Goal: Information Seeking & Learning: Learn about a topic

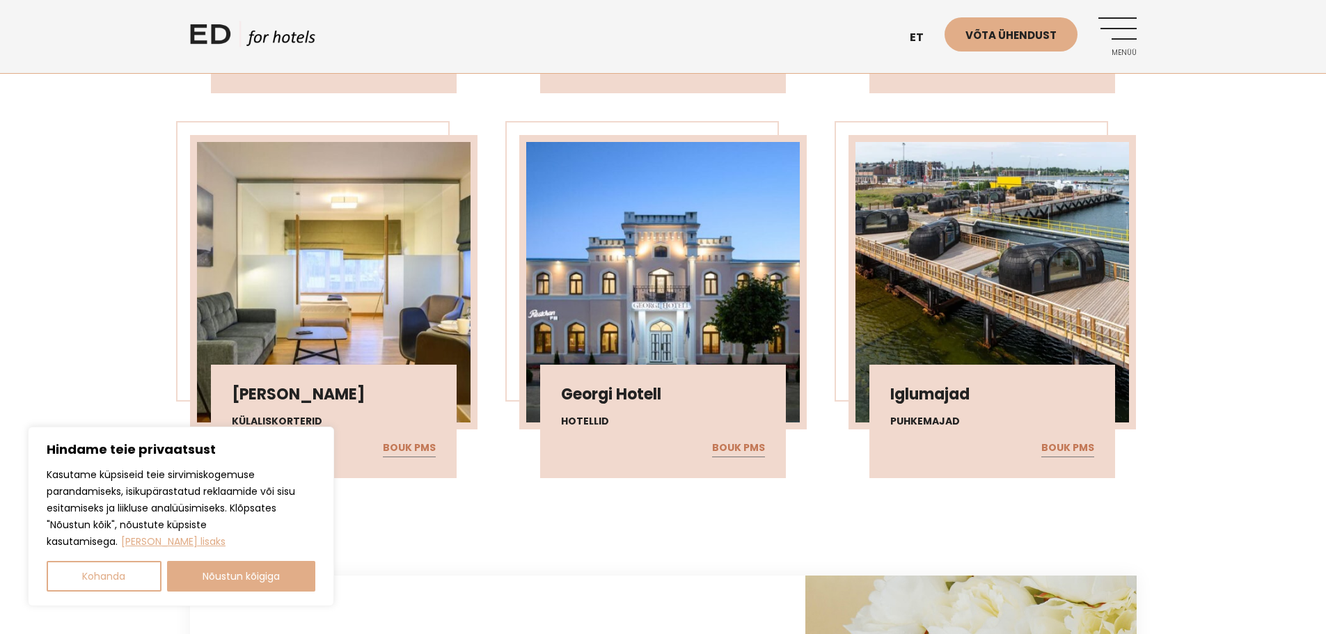
scroll to position [3410, 0]
click at [204, 574] on button "Nõustun kõigiga" at bounding box center [241, 576] width 149 height 31
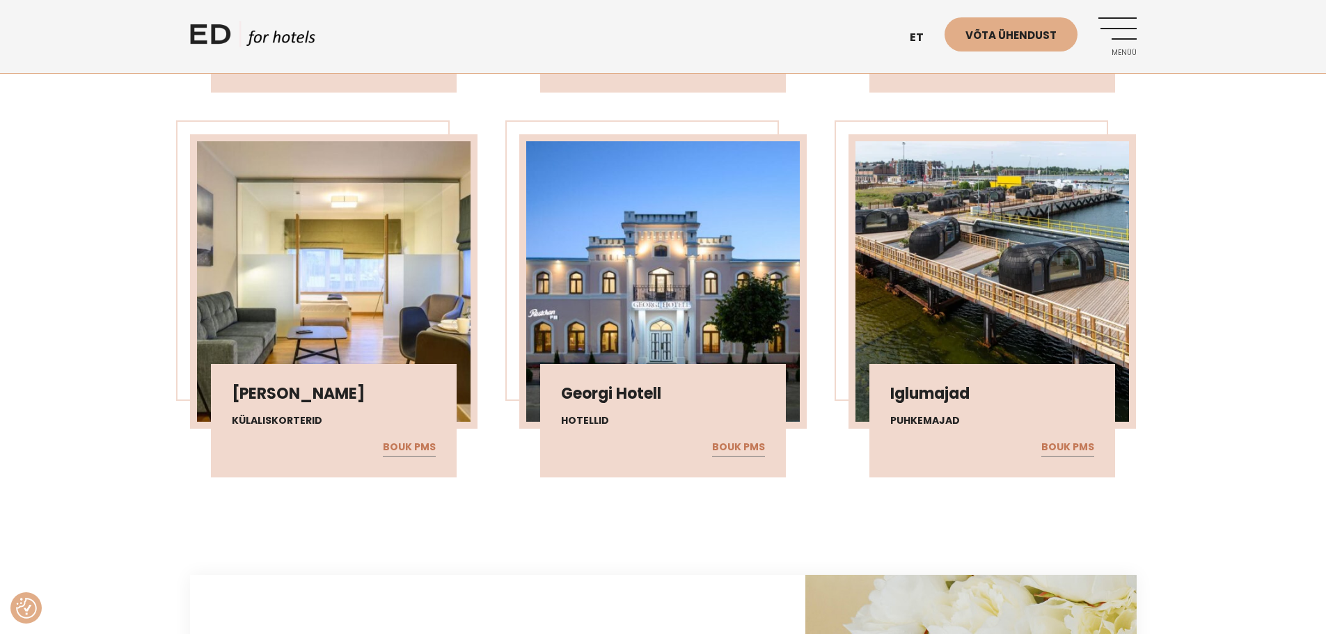
checkbox input "true"
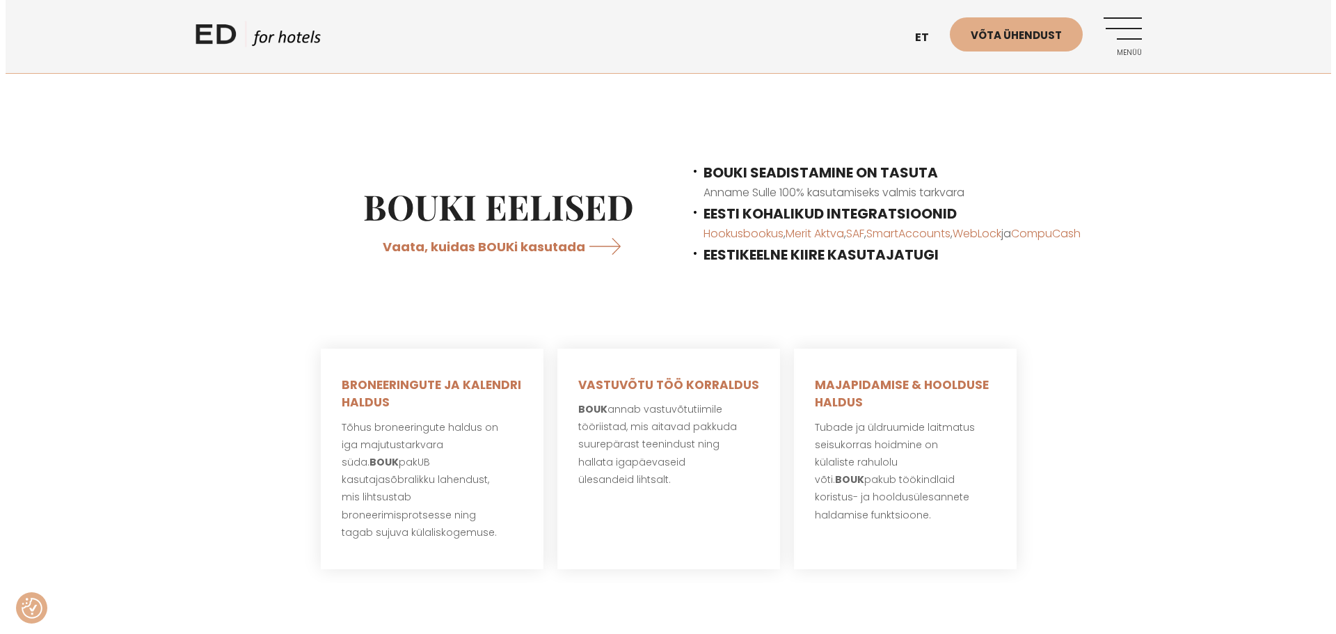
scroll to position [306, 0]
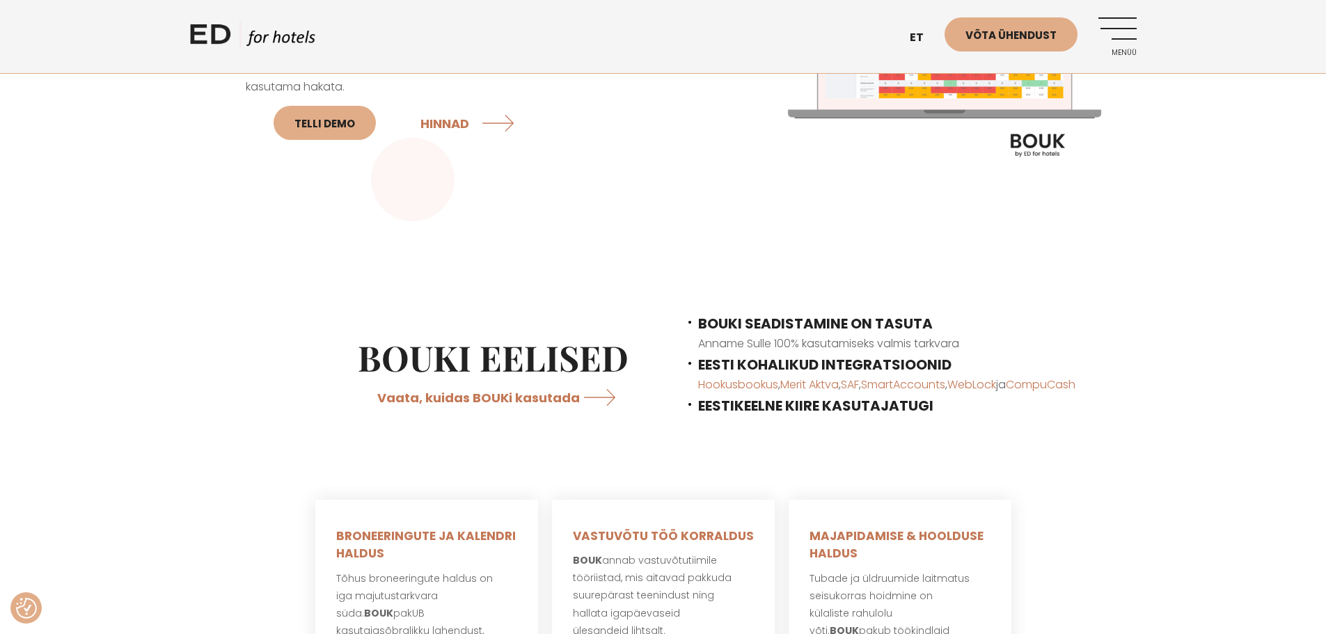
click at [1117, 20] on link "Menüü" at bounding box center [1117, 36] width 38 height 38
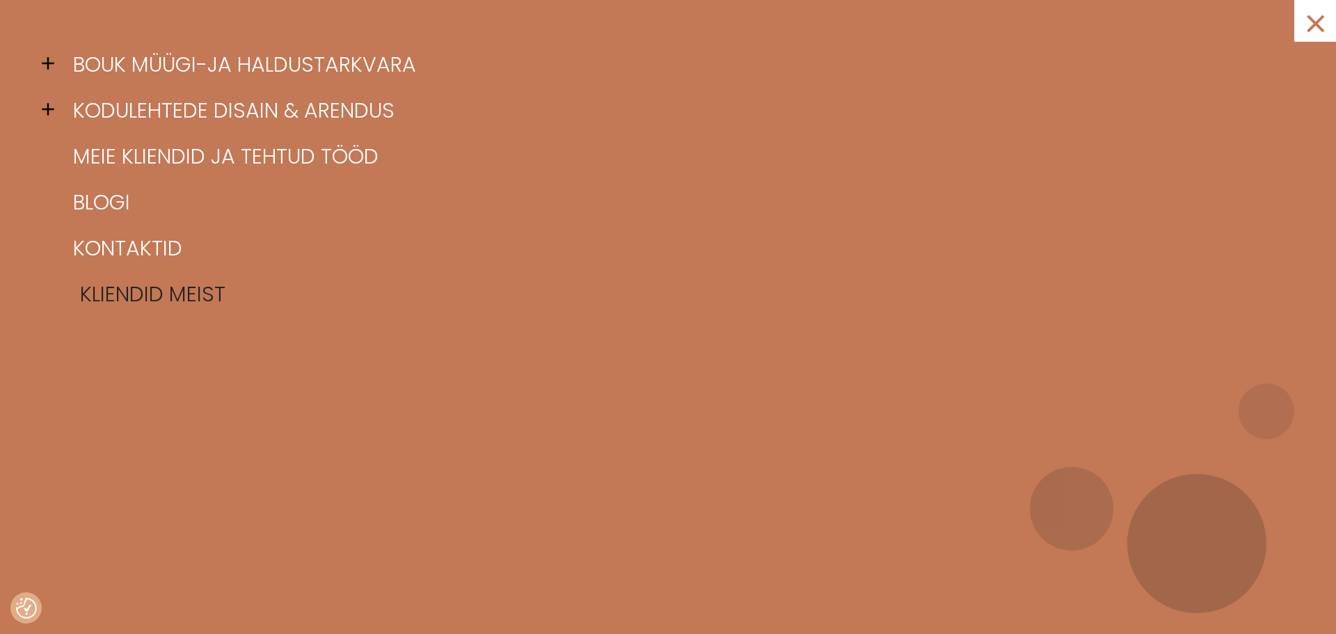
click at [143, 287] on link "Kliendid meist" at bounding box center [686, 294] width 1232 height 46
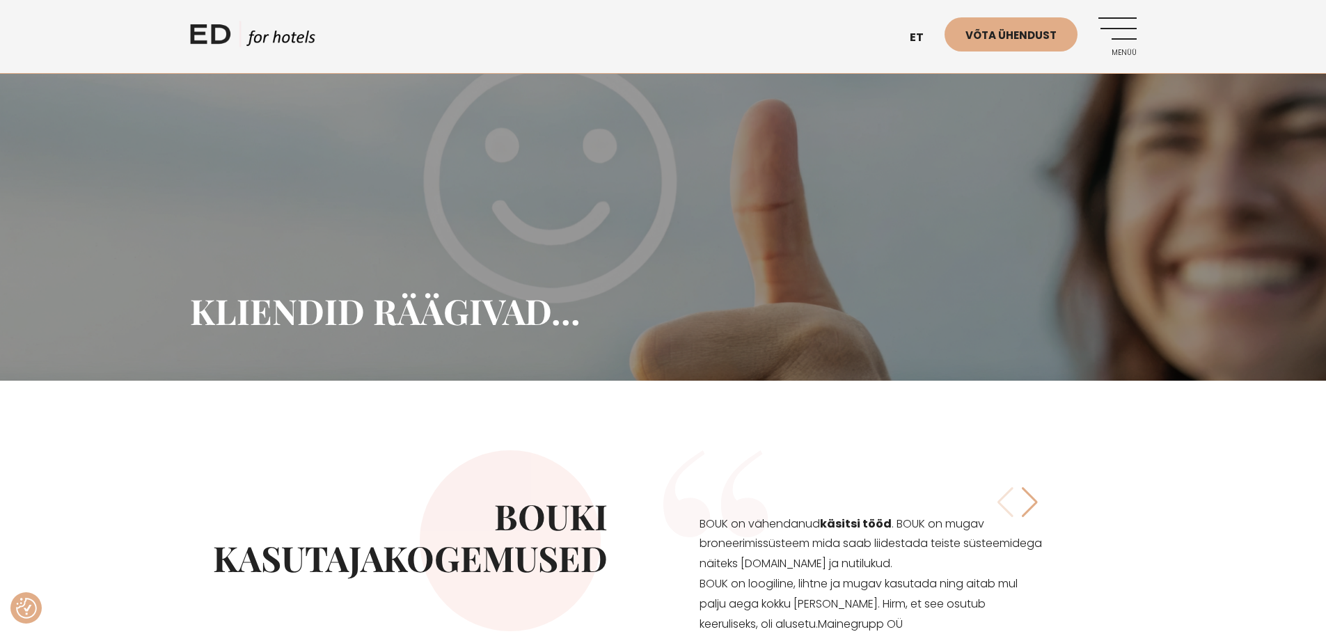
drag, startPoint x: 1117, startPoint y: 26, endPoint x: 1104, endPoint y: 35, distance: 16.0
click at [1118, 26] on link "Menüü" at bounding box center [1117, 36] width 38 height 38
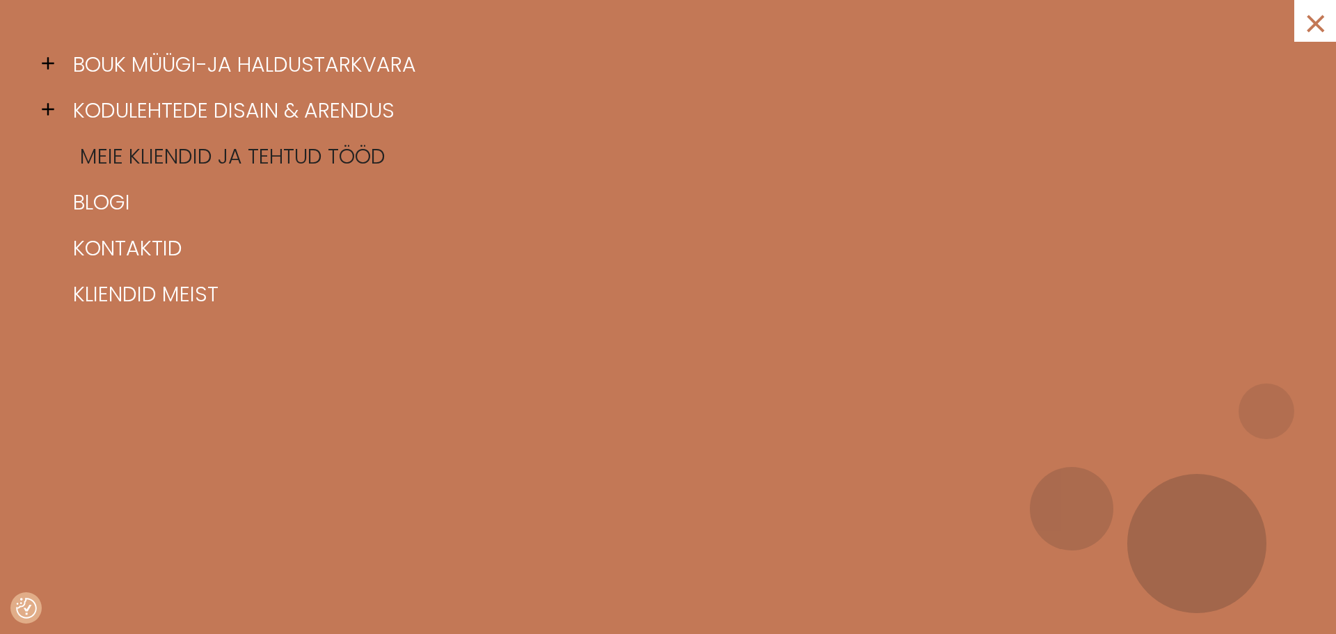
click at [121, 165] on link "Meie kliendid ja tehtud tööd" at bounding box center [686, 157] width 1232 height 46
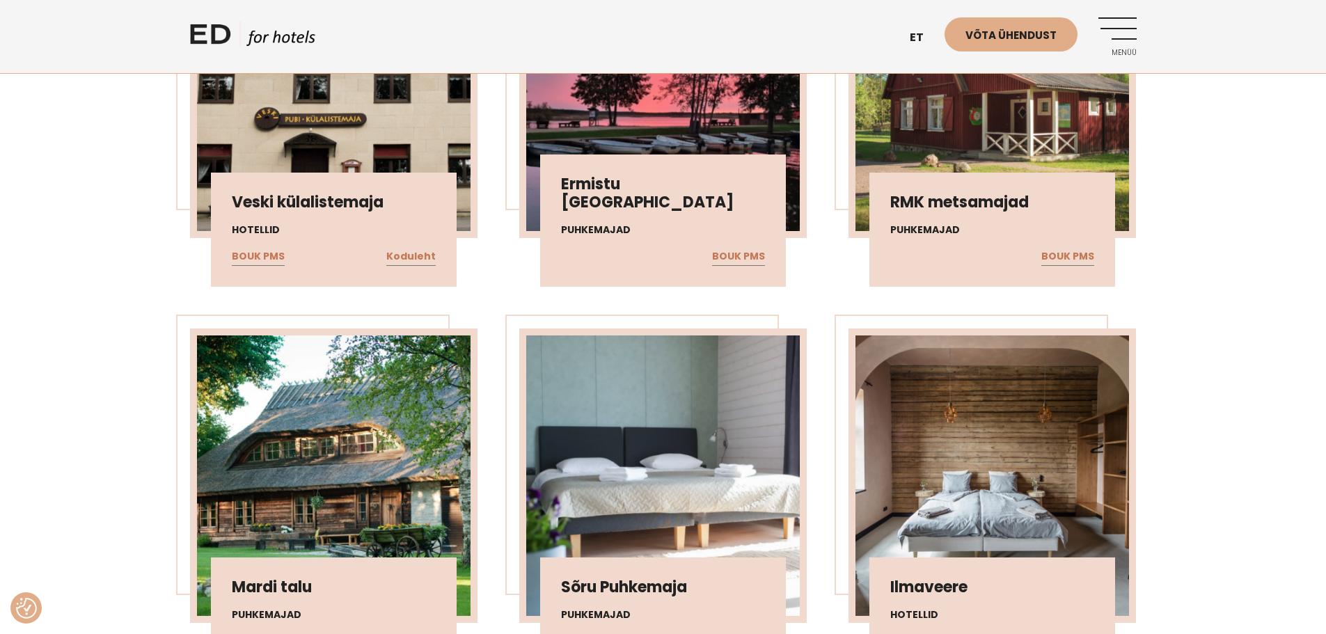
scroll to position [3758, 0]
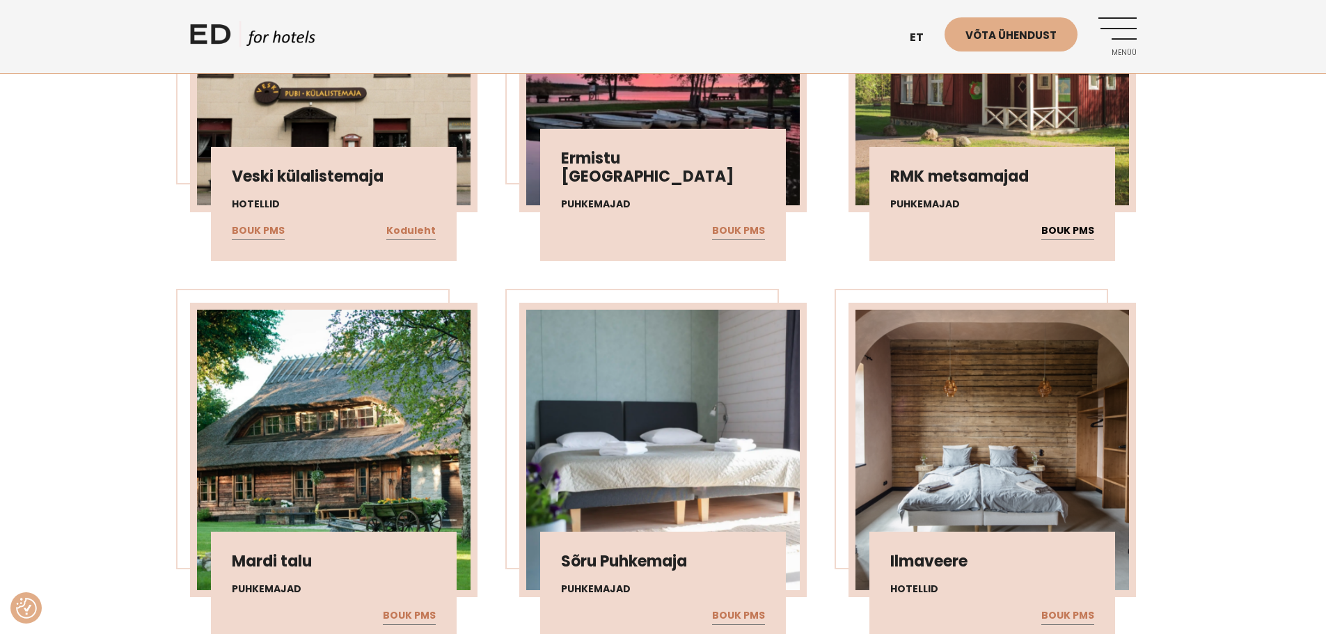
click at [1074, 222] on link "BOUK PMS" at bounding box center [1067, 231] width 53 height 18
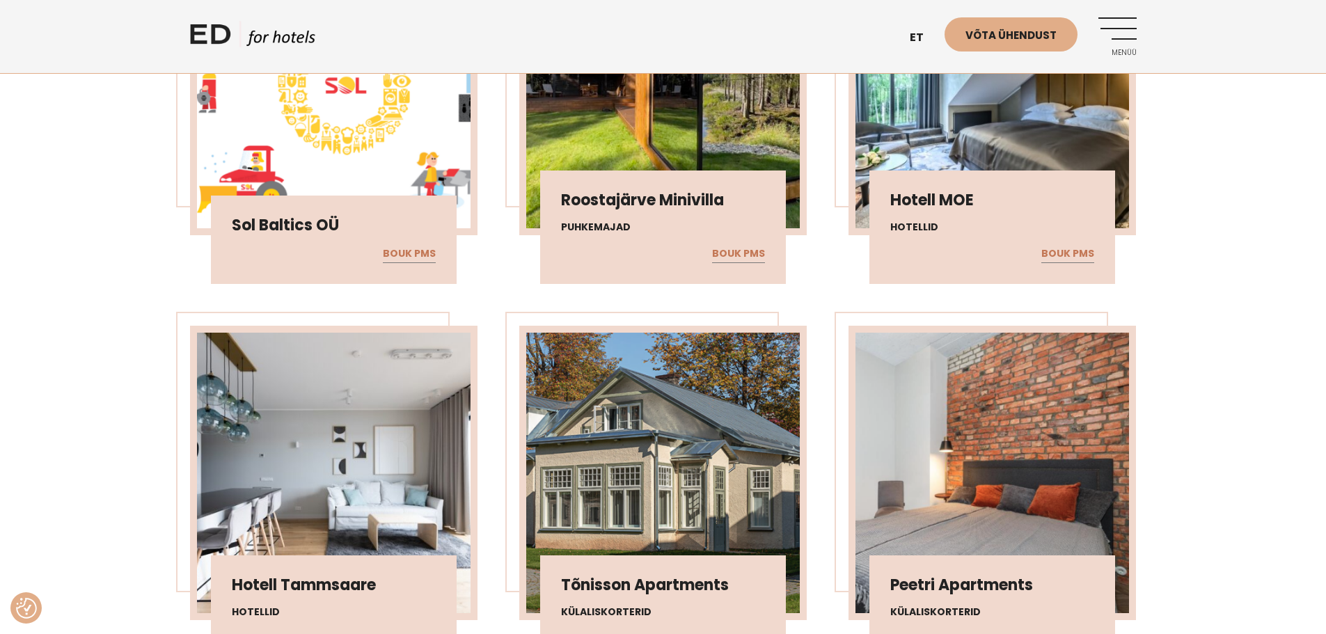
scroll to position [4663, 0]
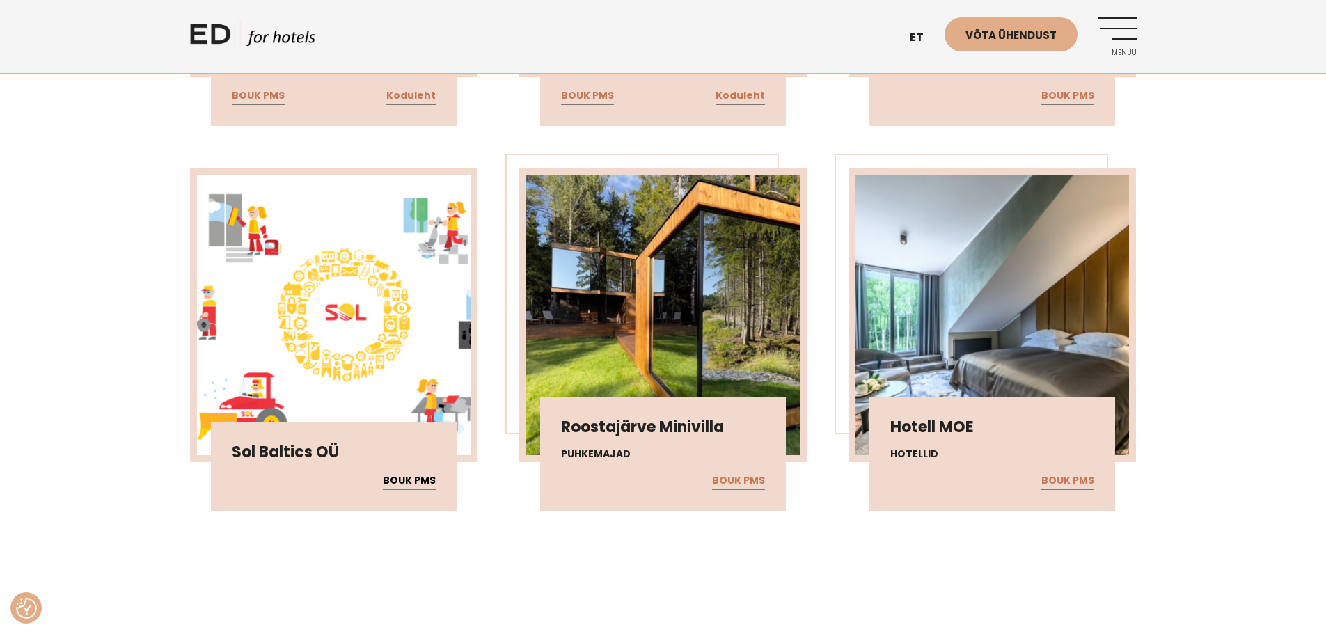
click at [408, 477] on link "BOUK PMS" at bounding box center [409, 481] width 53 height 18
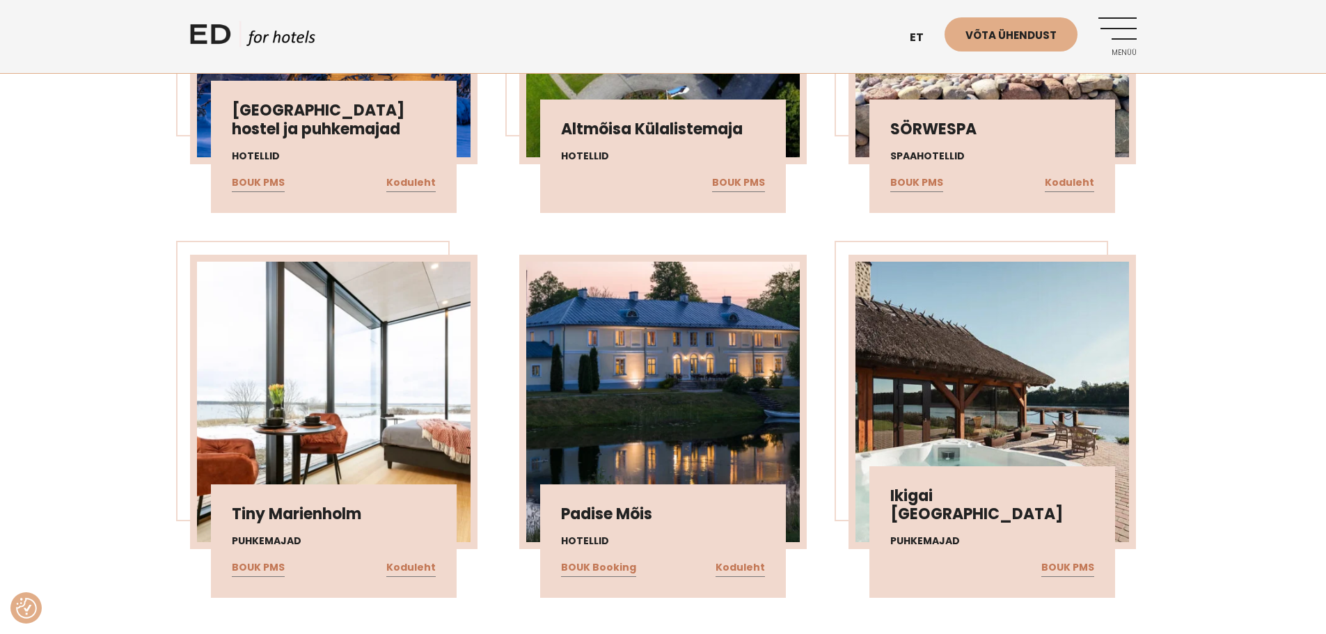
scroll to position [5846, 0]
